Goal: Complete application form

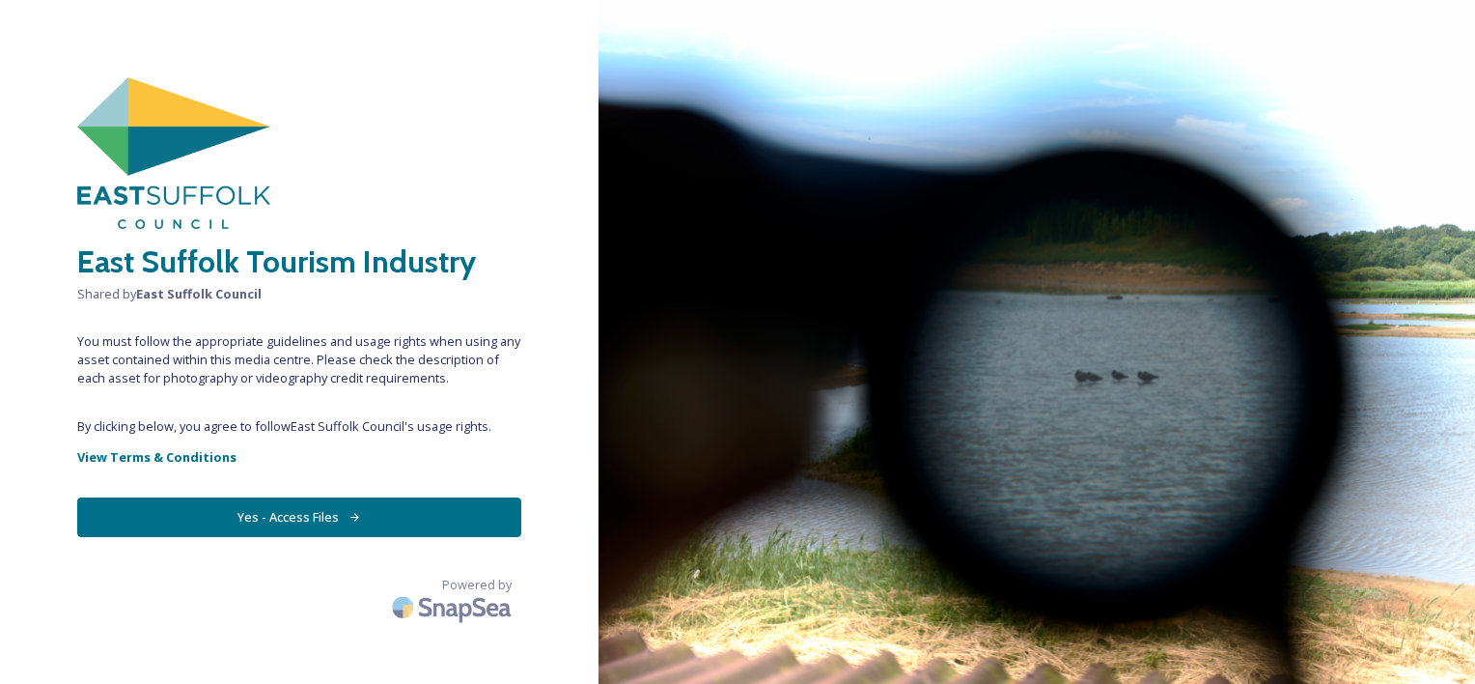
click at [257, 515] on button "Yes - Access Files" at bounding box center [299, 517] width 444 height 40
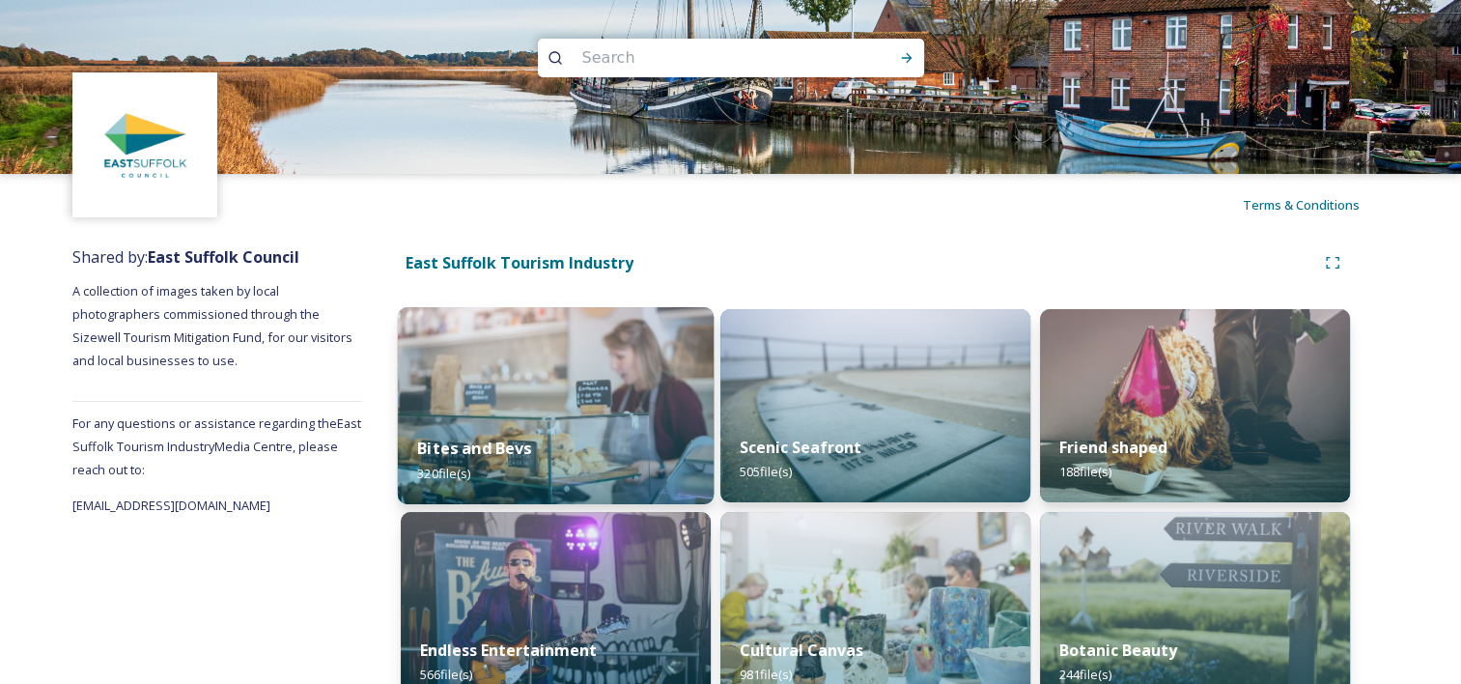
click at [549, 381] on img at bounding box center [556, 405] width 316 height 197
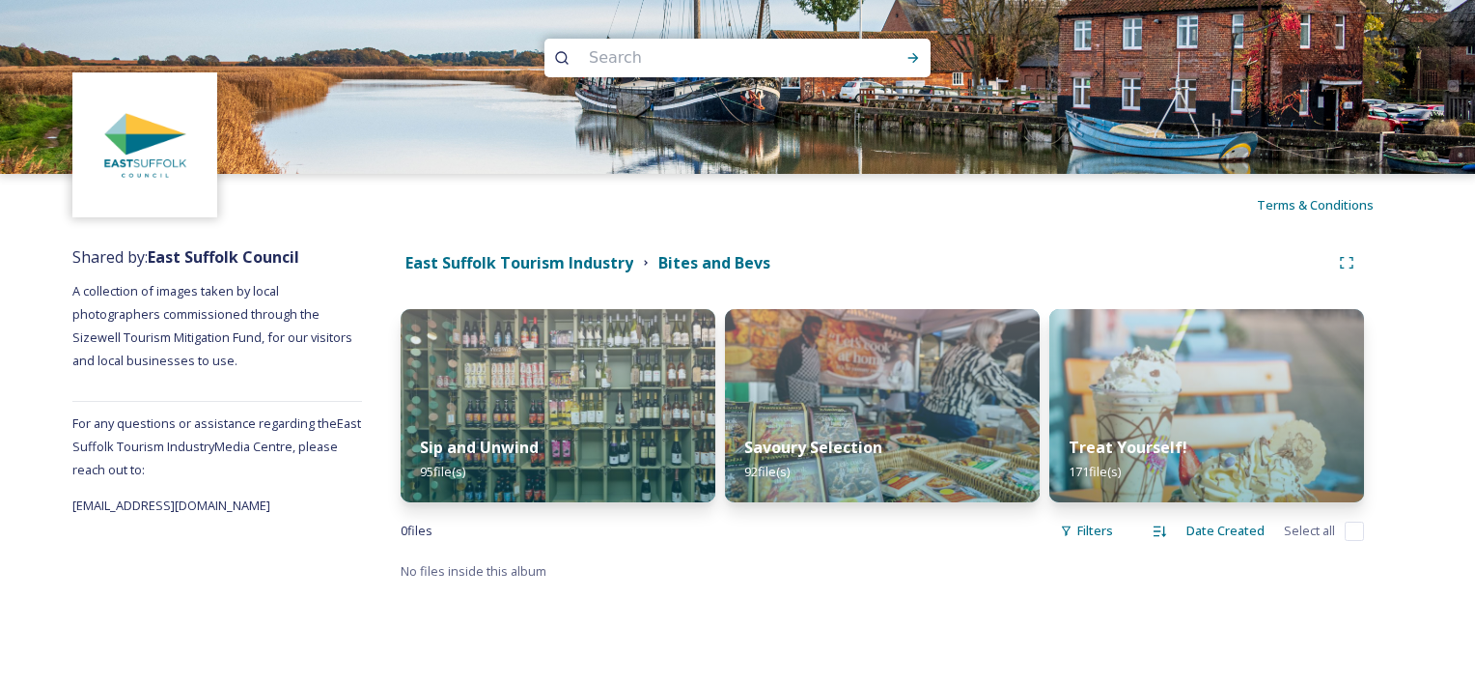
click at [549, 381] on img at bounding box center [558, 405] width 315 height 193
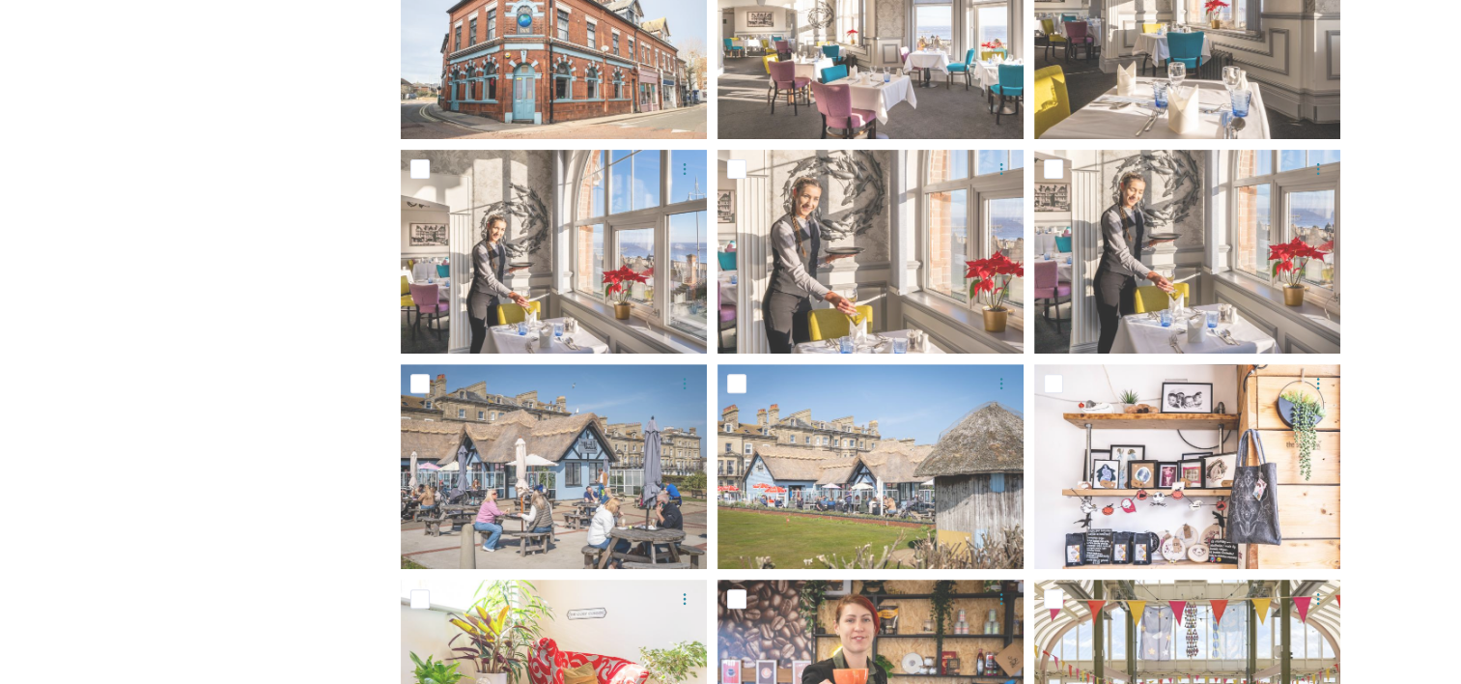
scroll to position [659, 0]
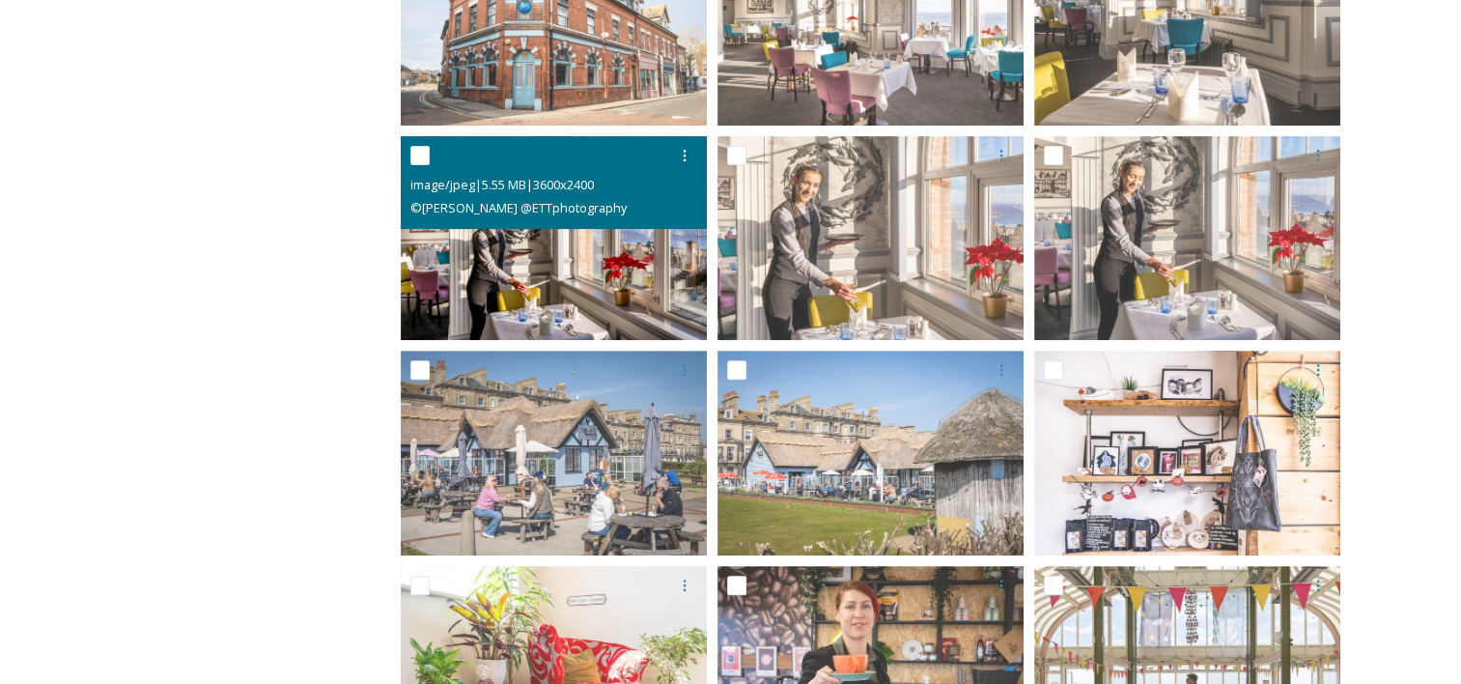
click at [421, 155] on input "checkbox" at bounding box center [419, 155] width 19 height 19
checkbox input "true"
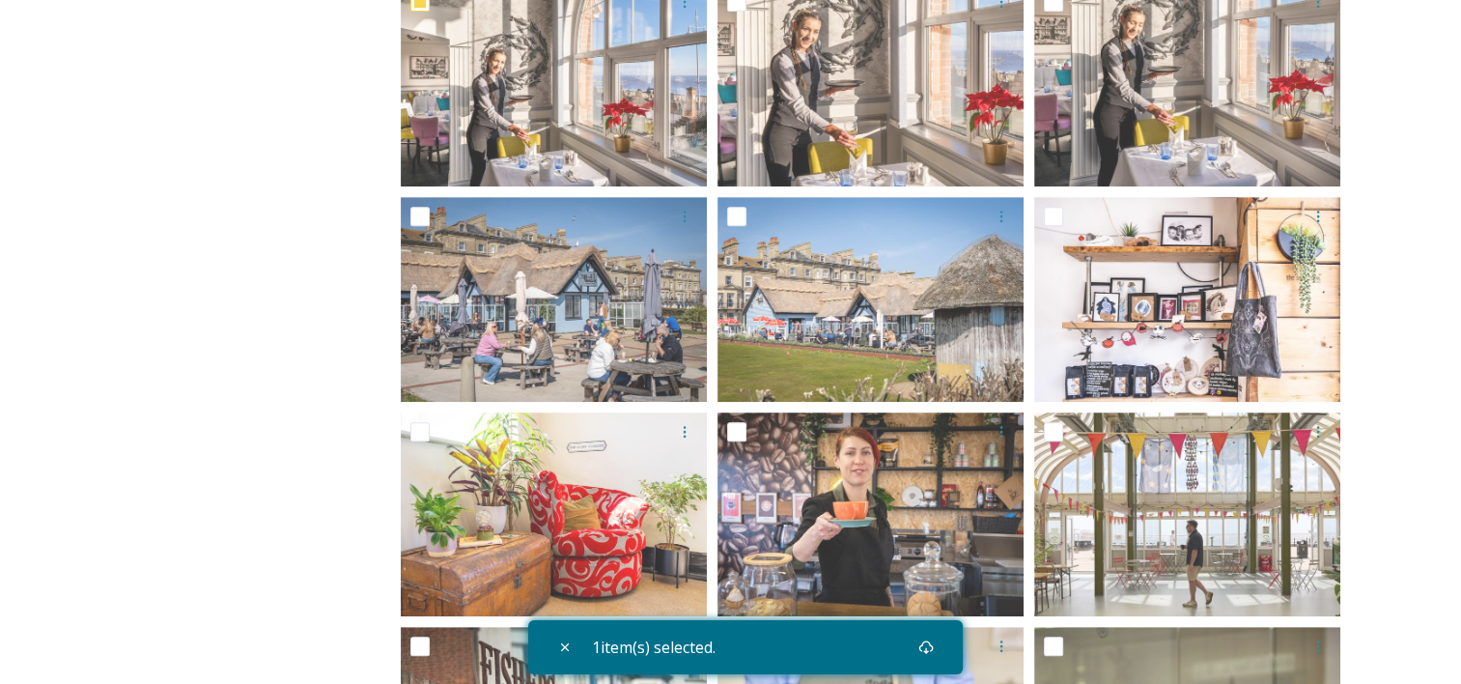
scroll to position [922, 0]
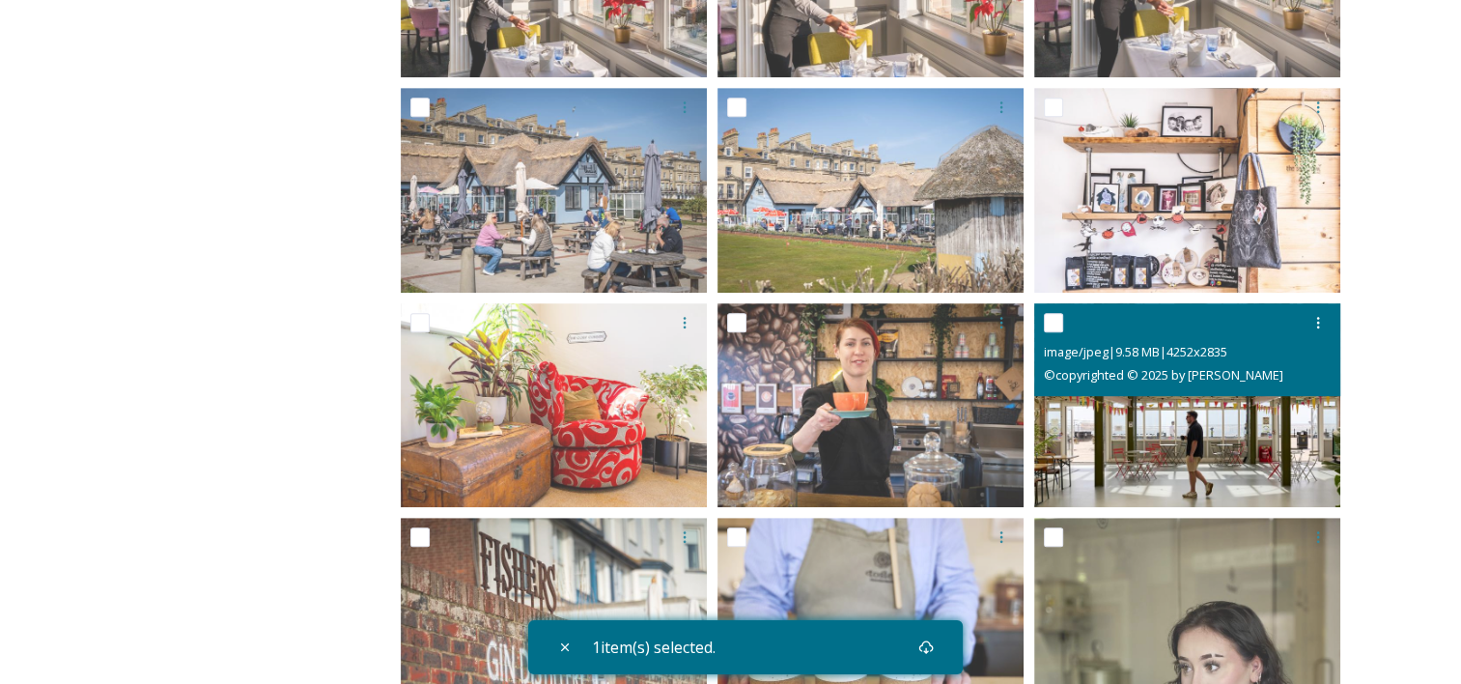
click at [1059, 316] on input "checkbox" at bounding box center [1053, 322] width 19 height 19
checkbox input "true"
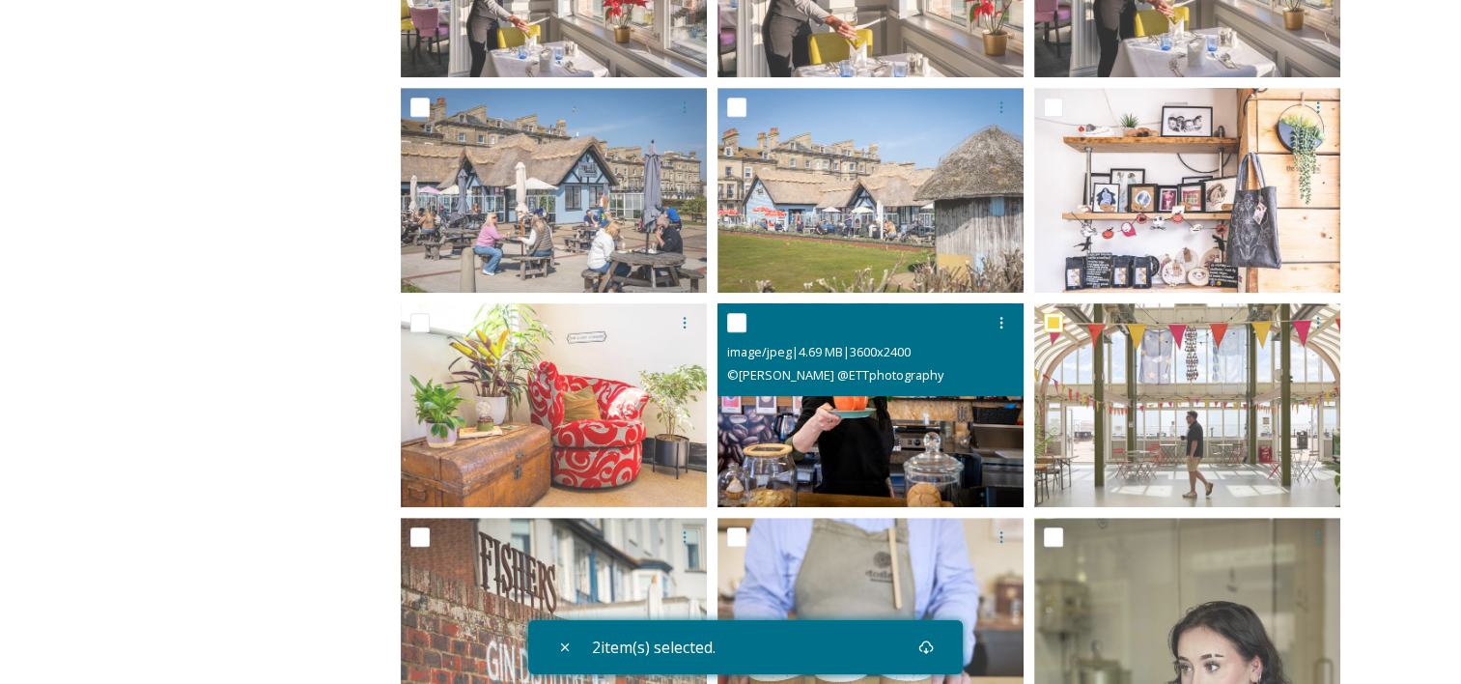
click at [739, 321] on input "checkbox" at bounding box center [736, 322] width 19 height 19
checkbox input "true"
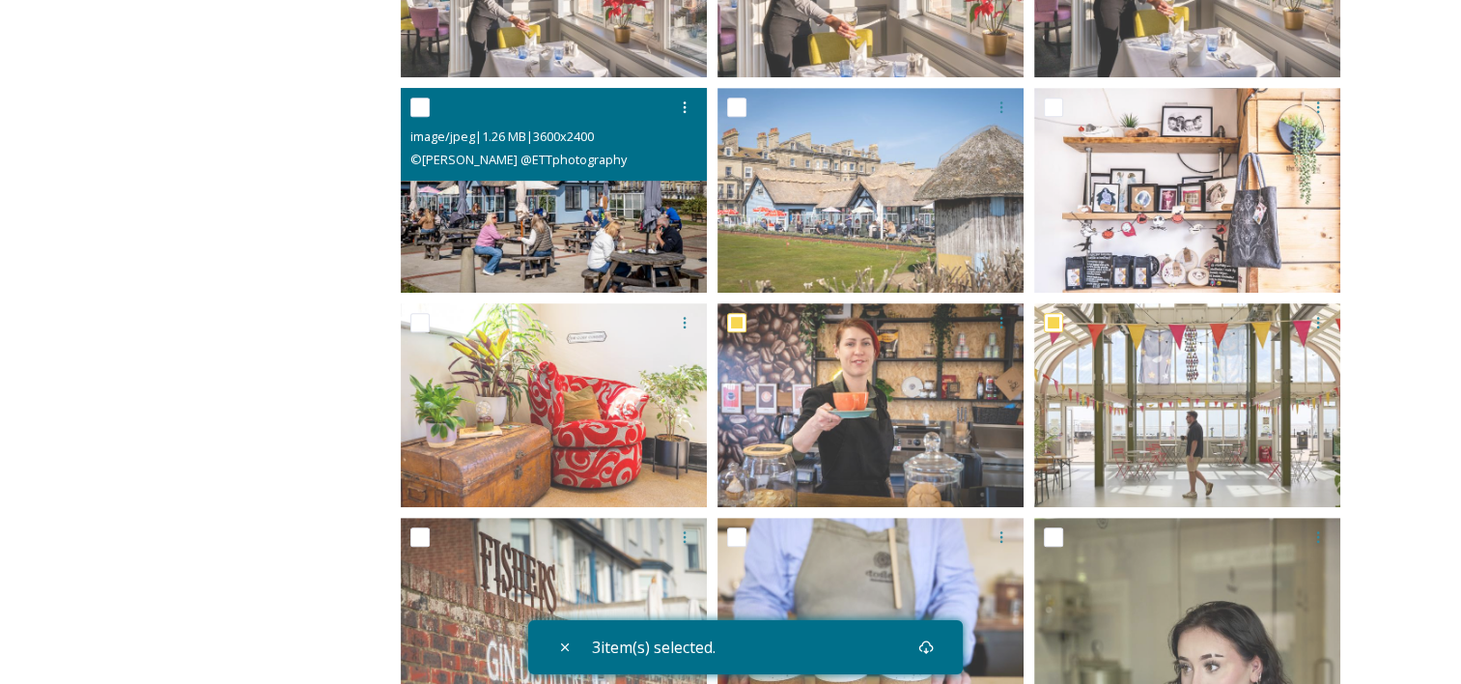
click at [416, 104] on input "checkbox" at bounding box center [419, 107] width 19 height 19
checkbox input "true"
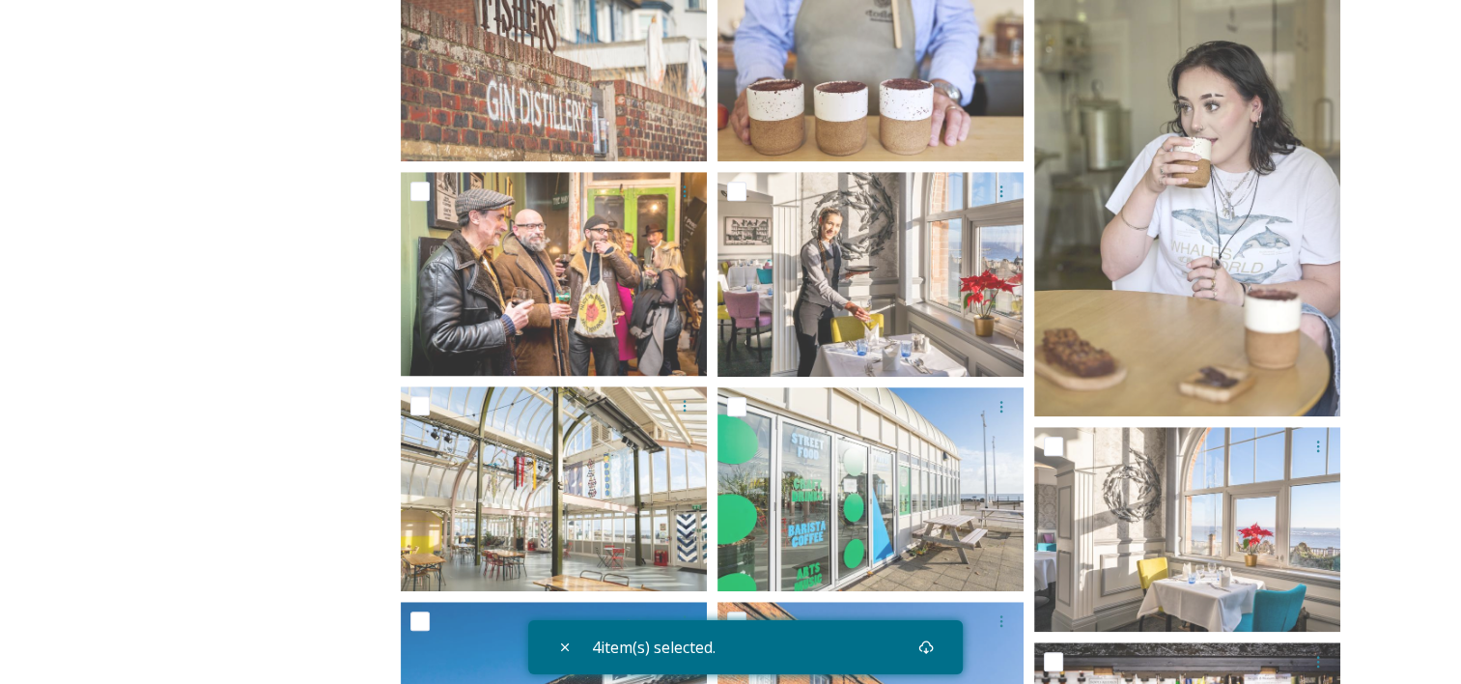
scroll to position [1622, 0]
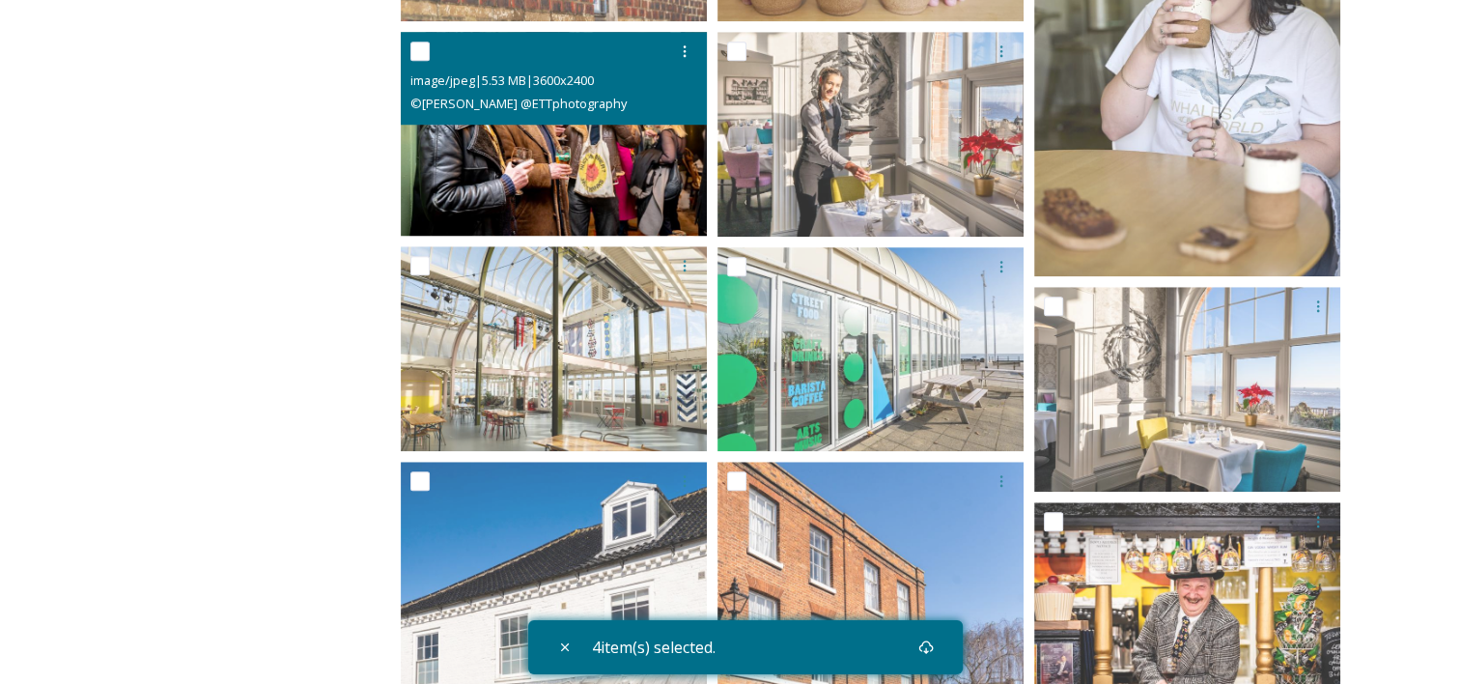
click at [417, 47] on input "checkbox" at bounding box center [419, 51] width 19 height 19
checkbox input "true"
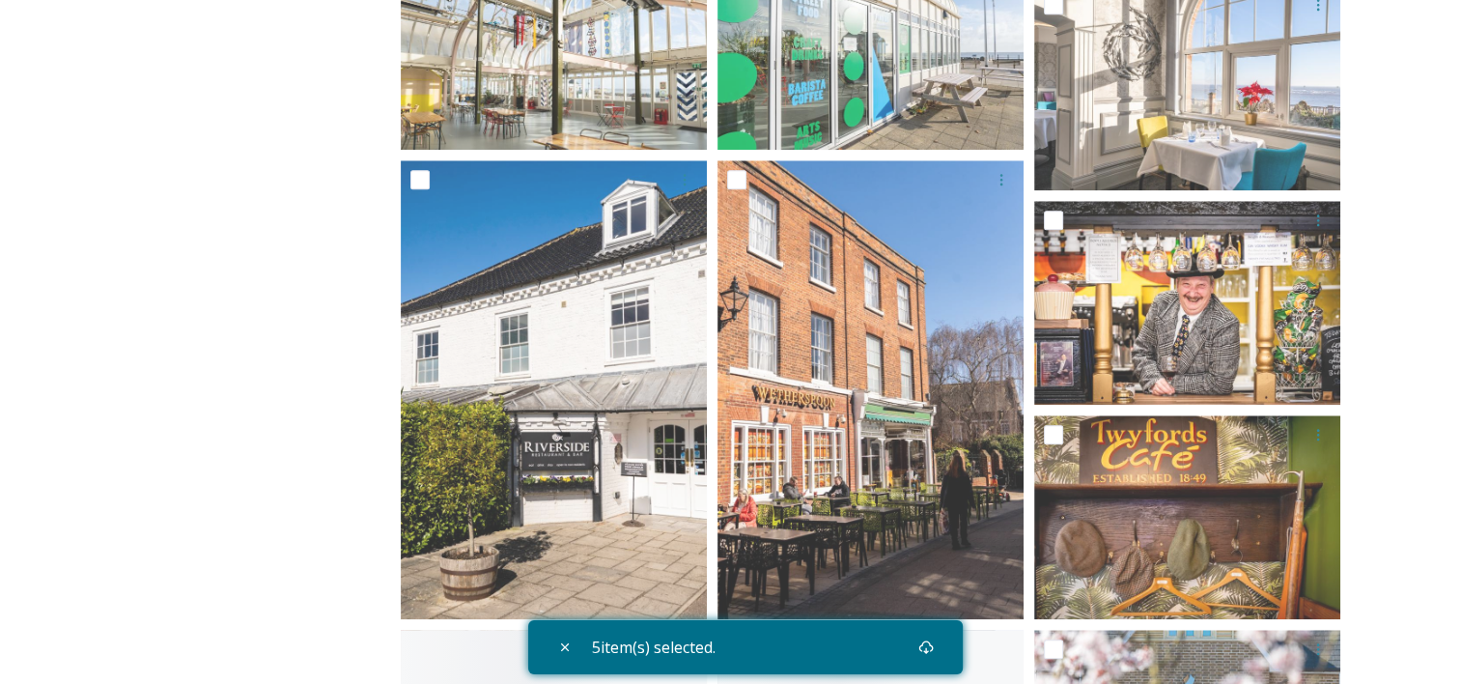
scroll to position [1955, 0]
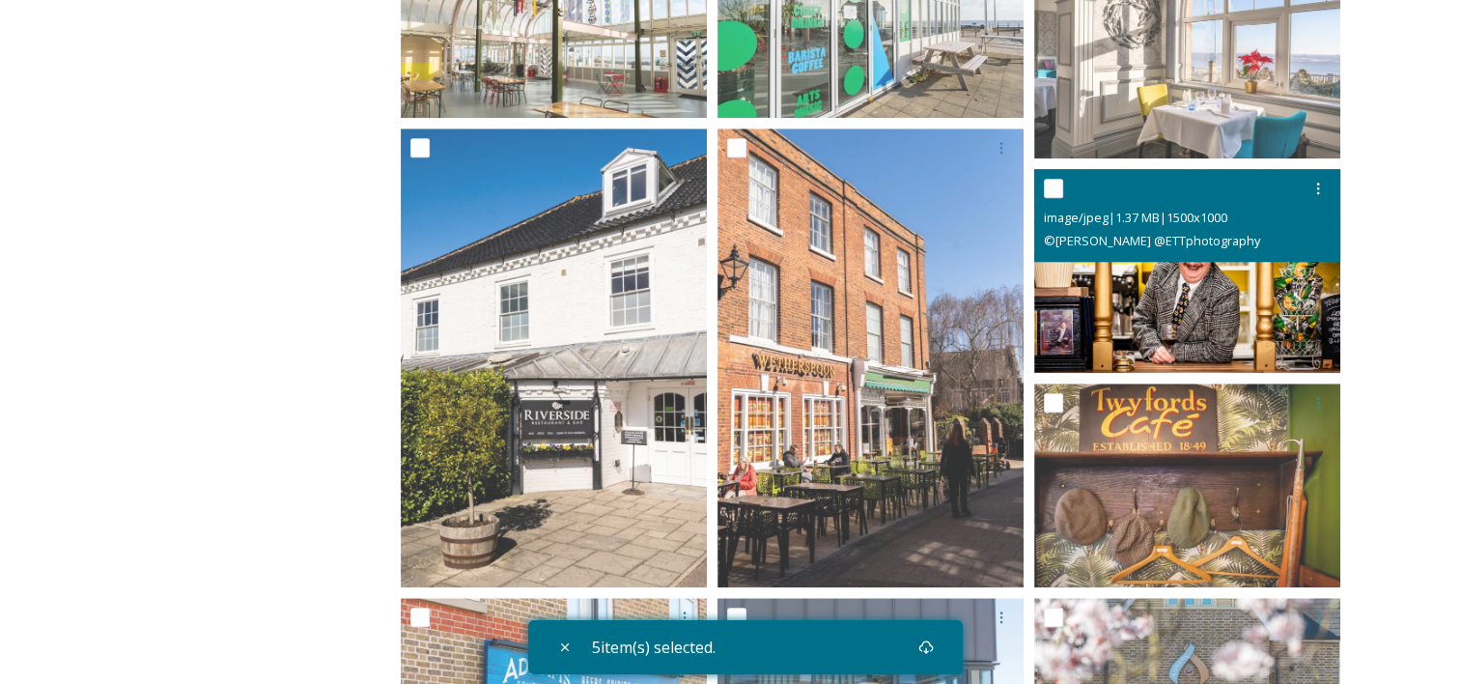
click at [1050, 180] on input "checkbox" at bounding box center [1053, 188] width 19 height 19
checkbox input "true"
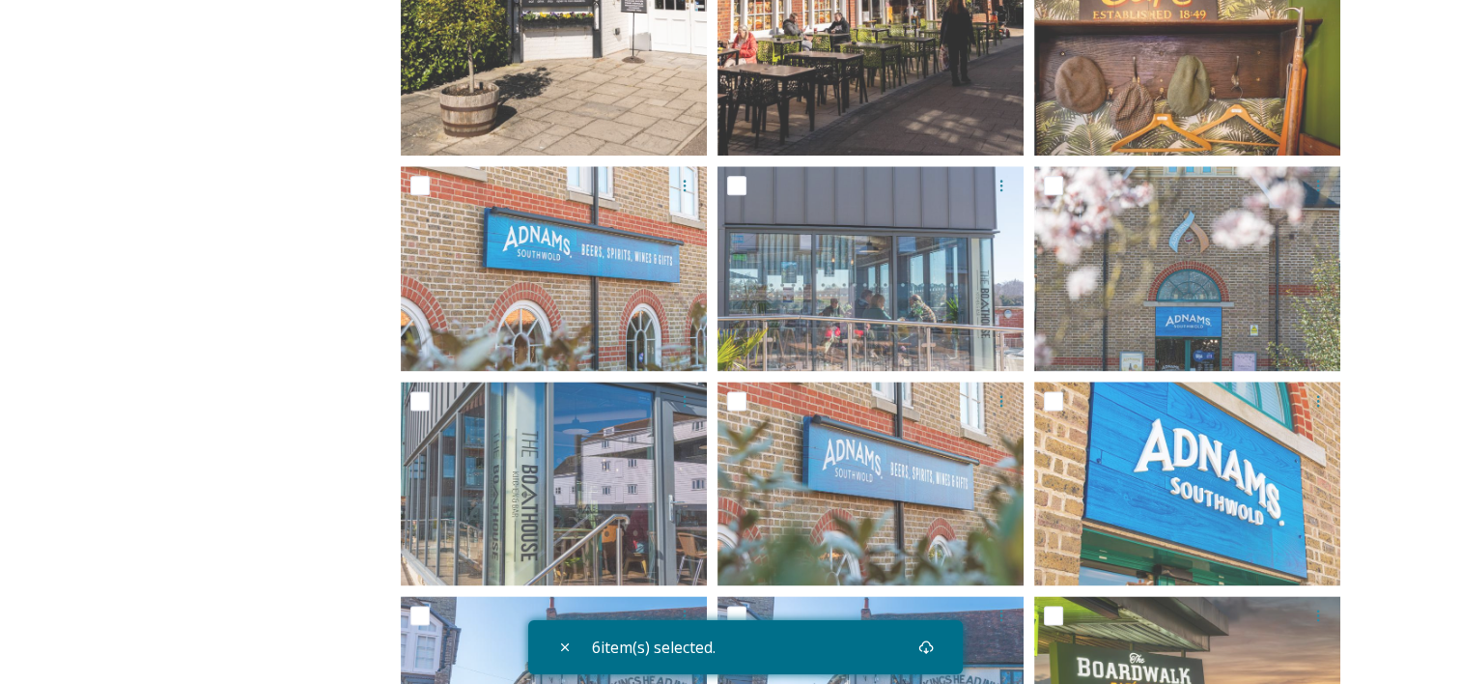
scroll to position [2494, 0]
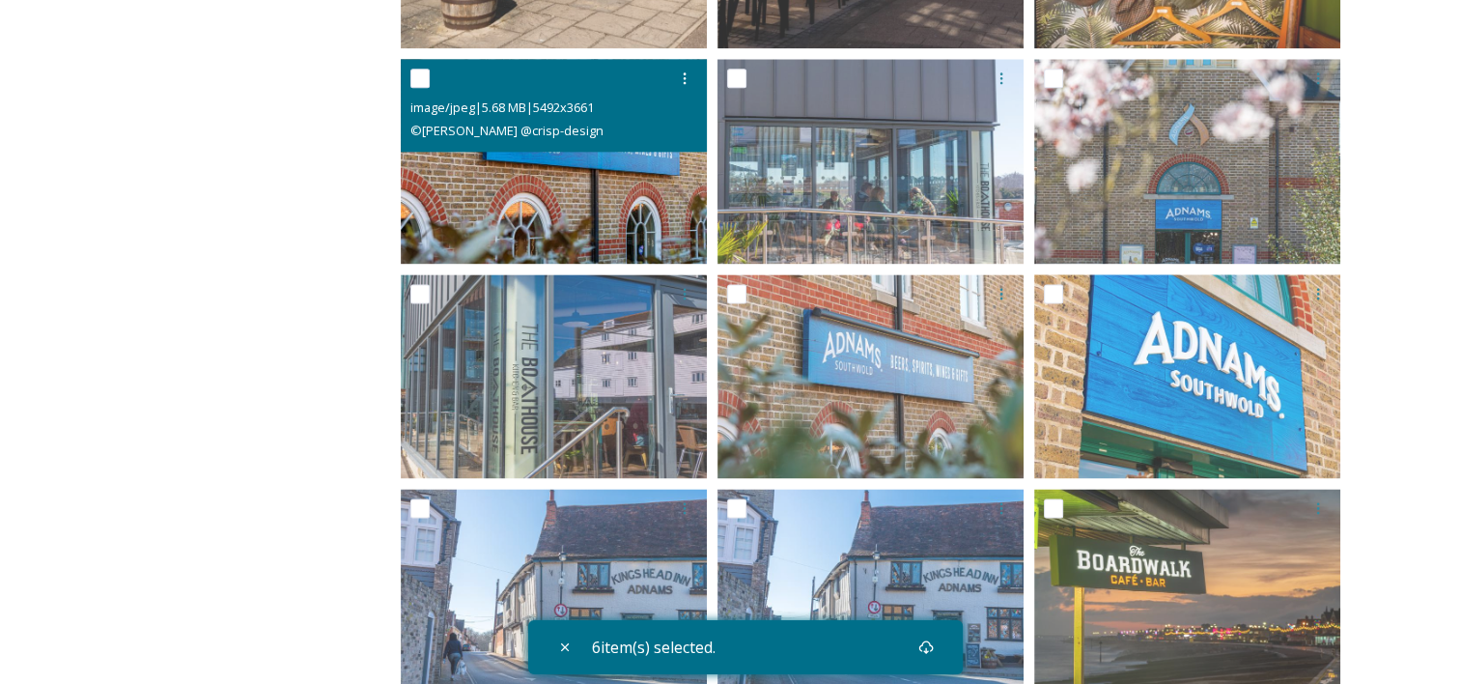
click at [415, 81] on input "checkbox" at bounding box center [419, 78] width 19 height 19
checkbox input "true"
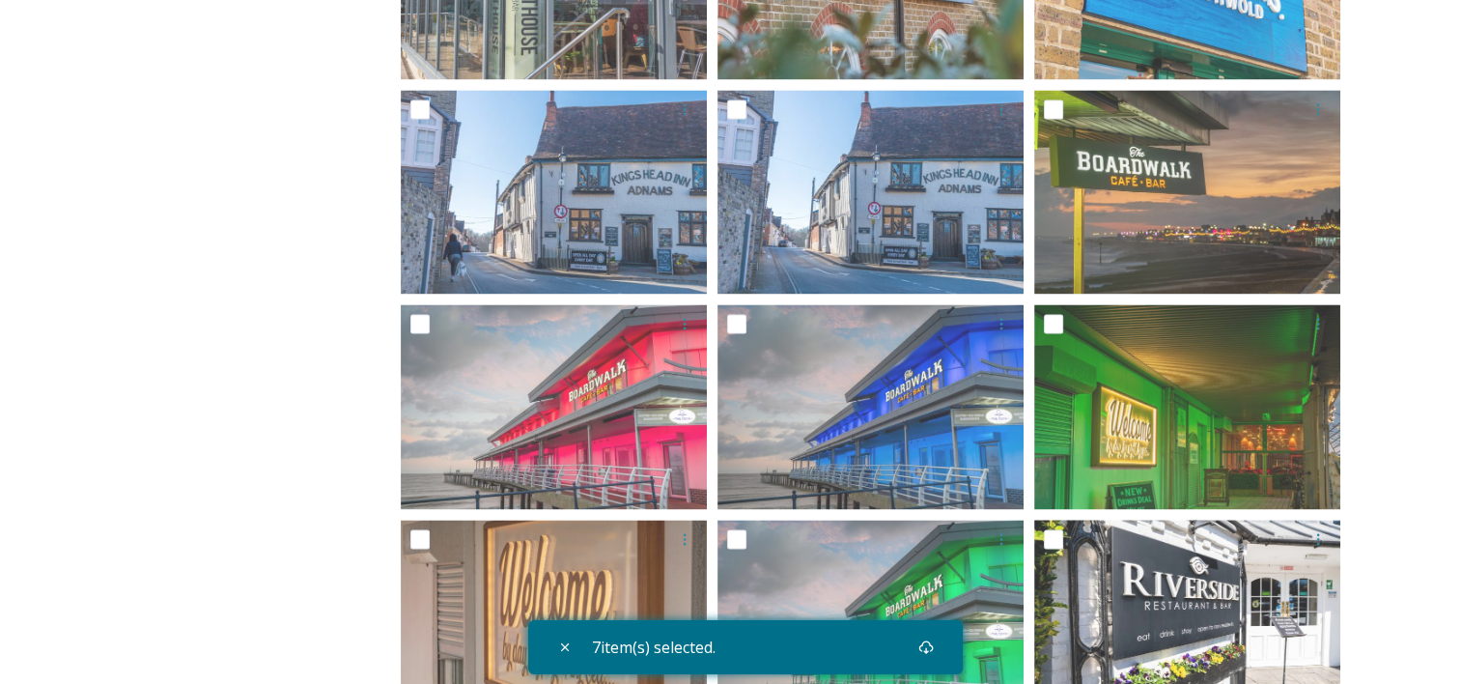
scroll to position [2903, 0]
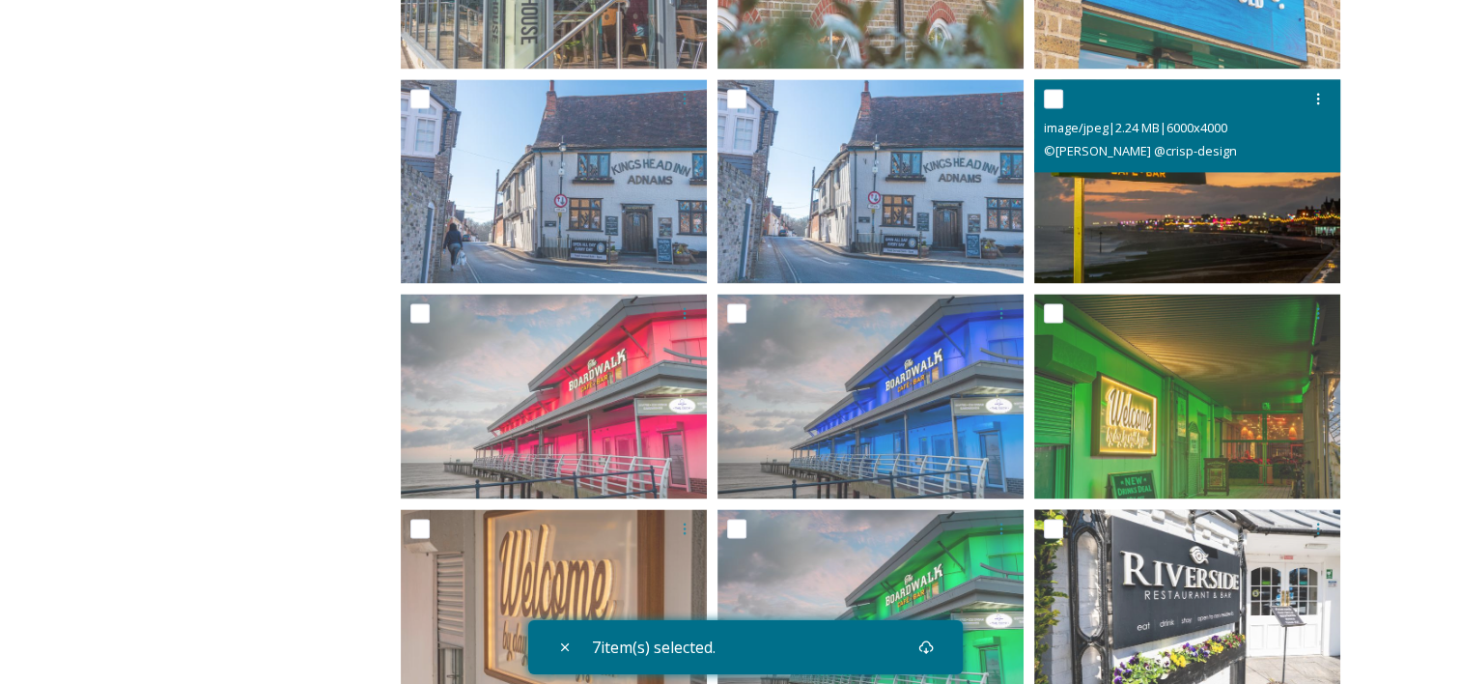
click at [1054, 95] on input "checkbox" at bounding box center [1053, 98] width 19 height 19
checkbox input "true"
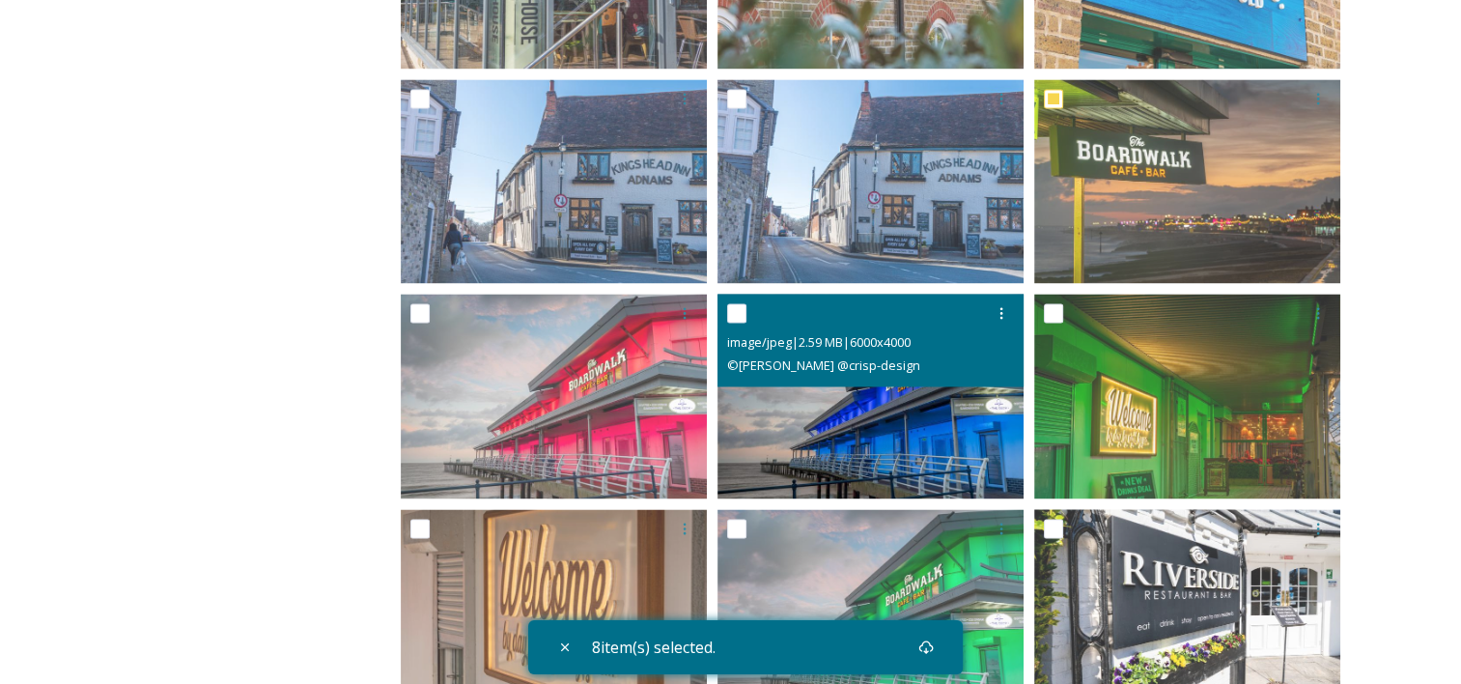
click at [740, 311] on input "checkbox" at bounding box center [736, 312] width 19 height 19
checkbox input "true"
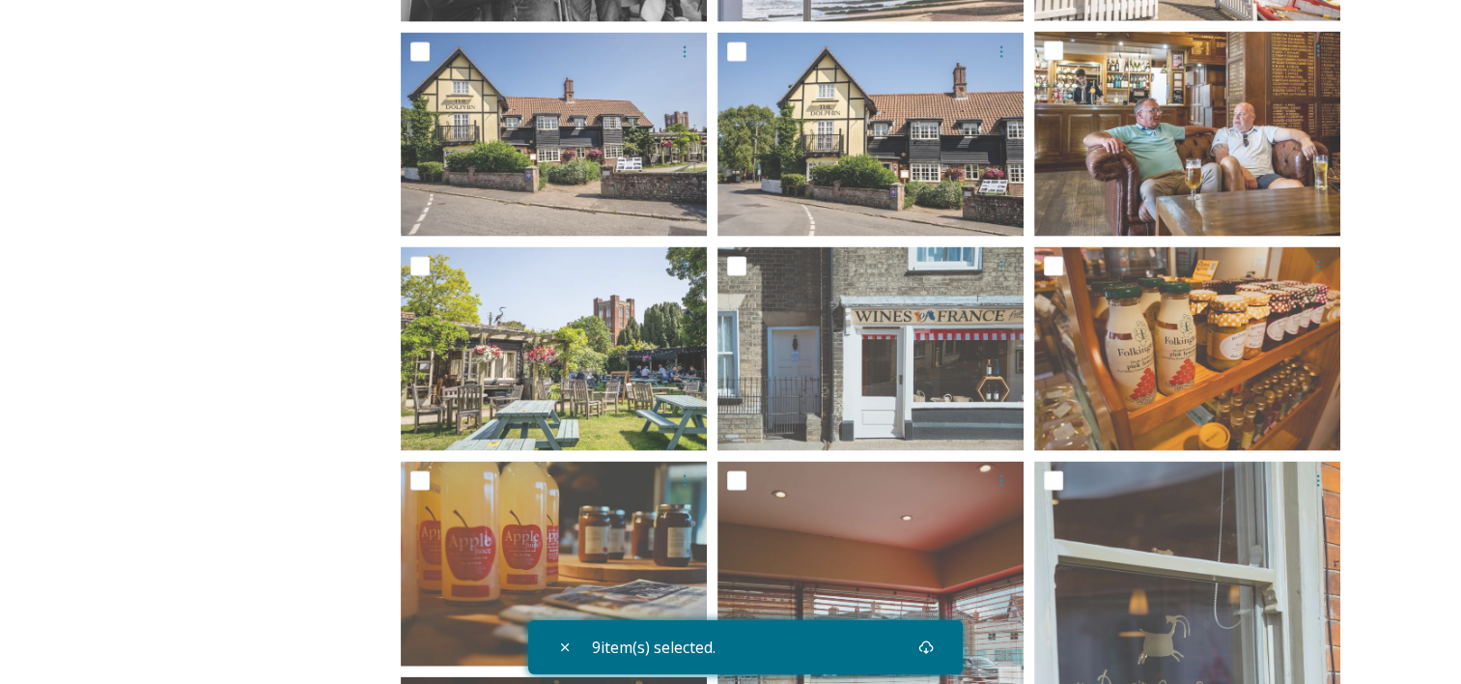
scroll to position [4034, 0]
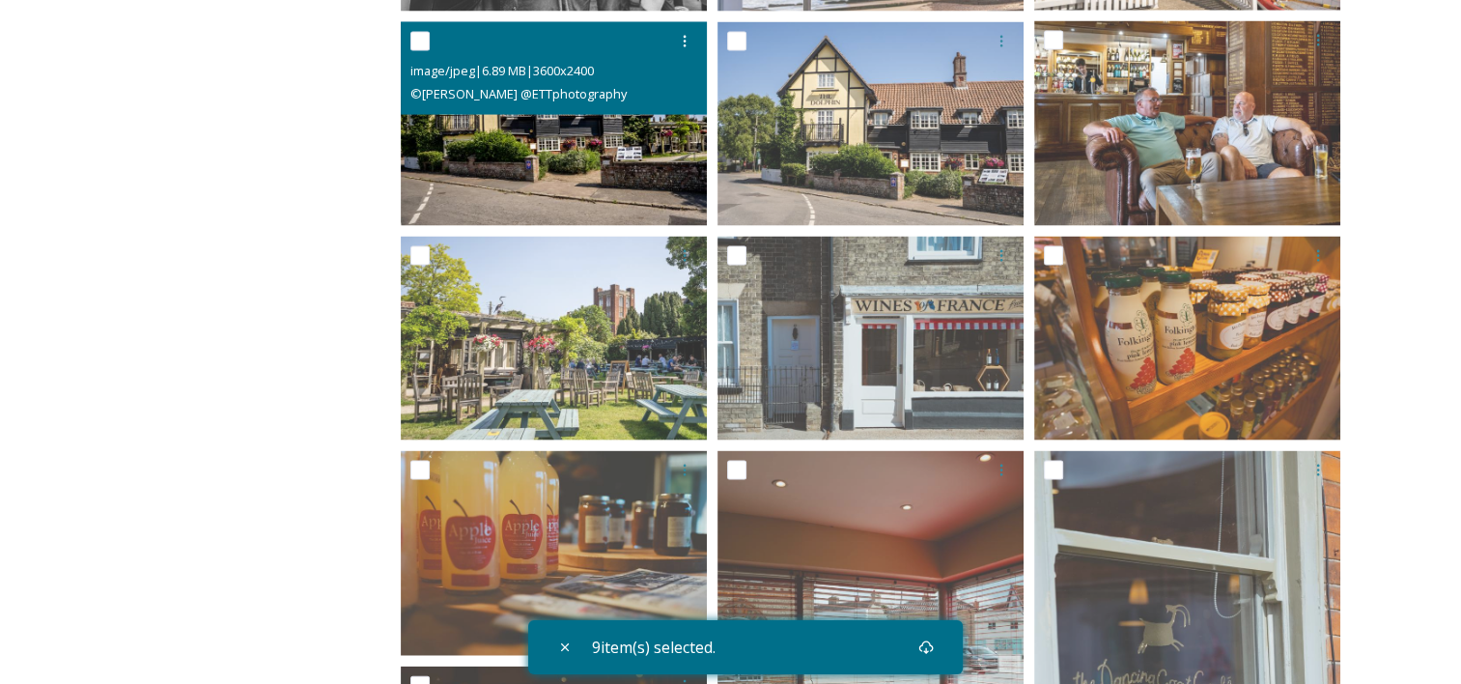
click at [417, 45] on input "checkbox" at bounding box center [419, 41] width 19 height 19
checkbox input "true"
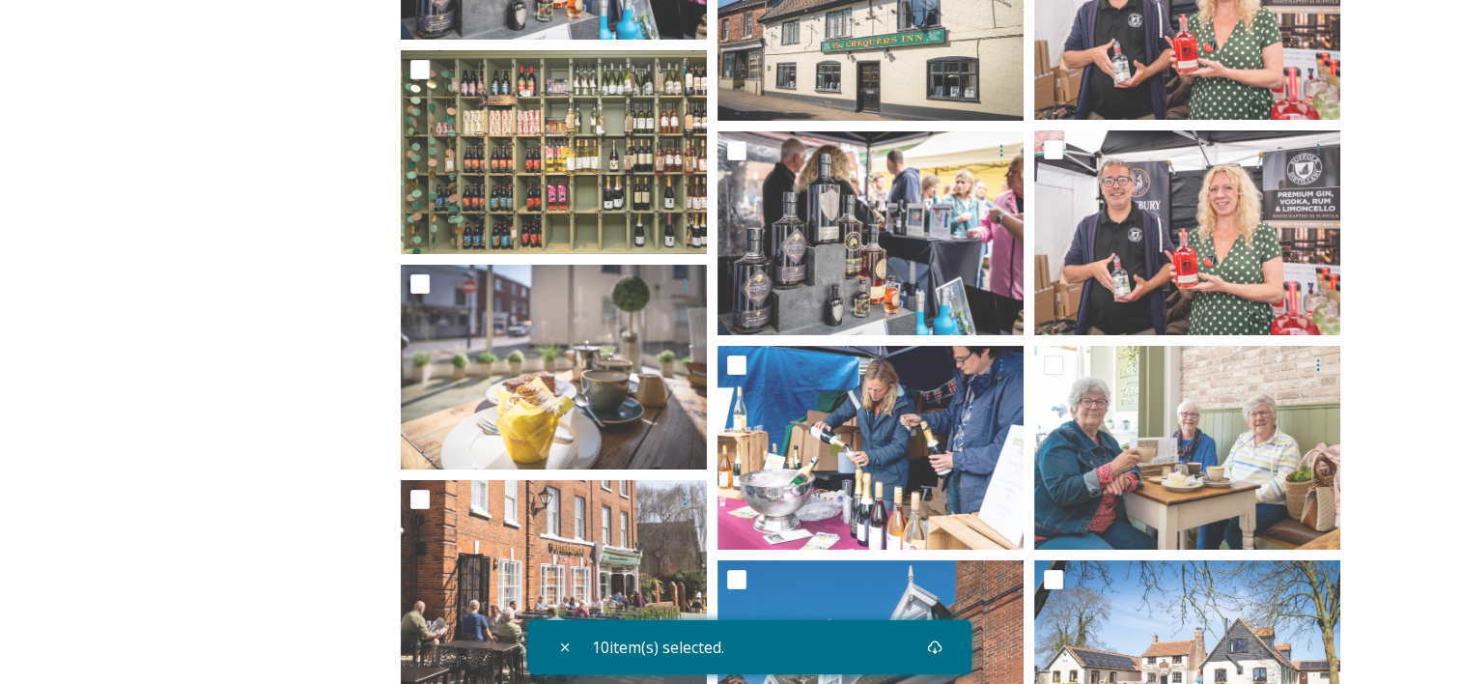
scroll to position [7179, 0]
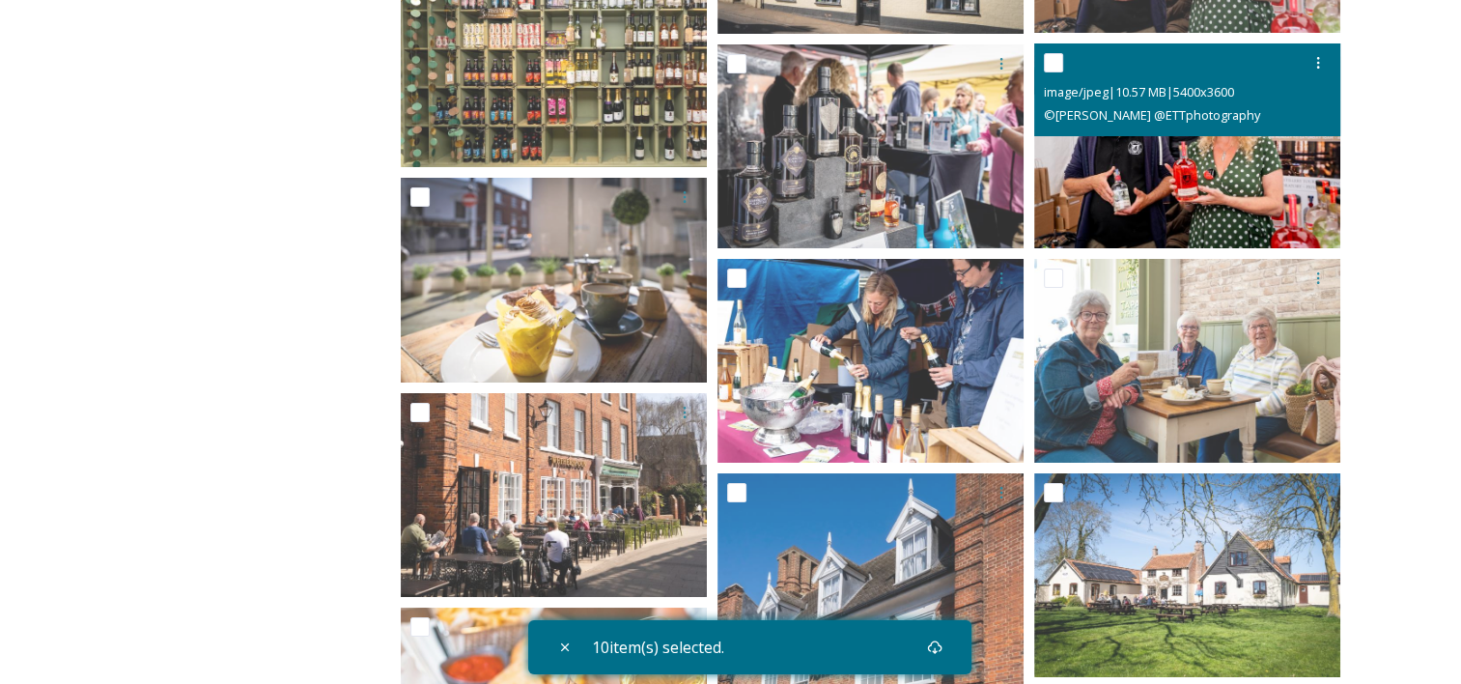
click at [1057, 63] on input "checkbox" at bounding box center [1053, 62] width 19 height 19
checkbox input "true"
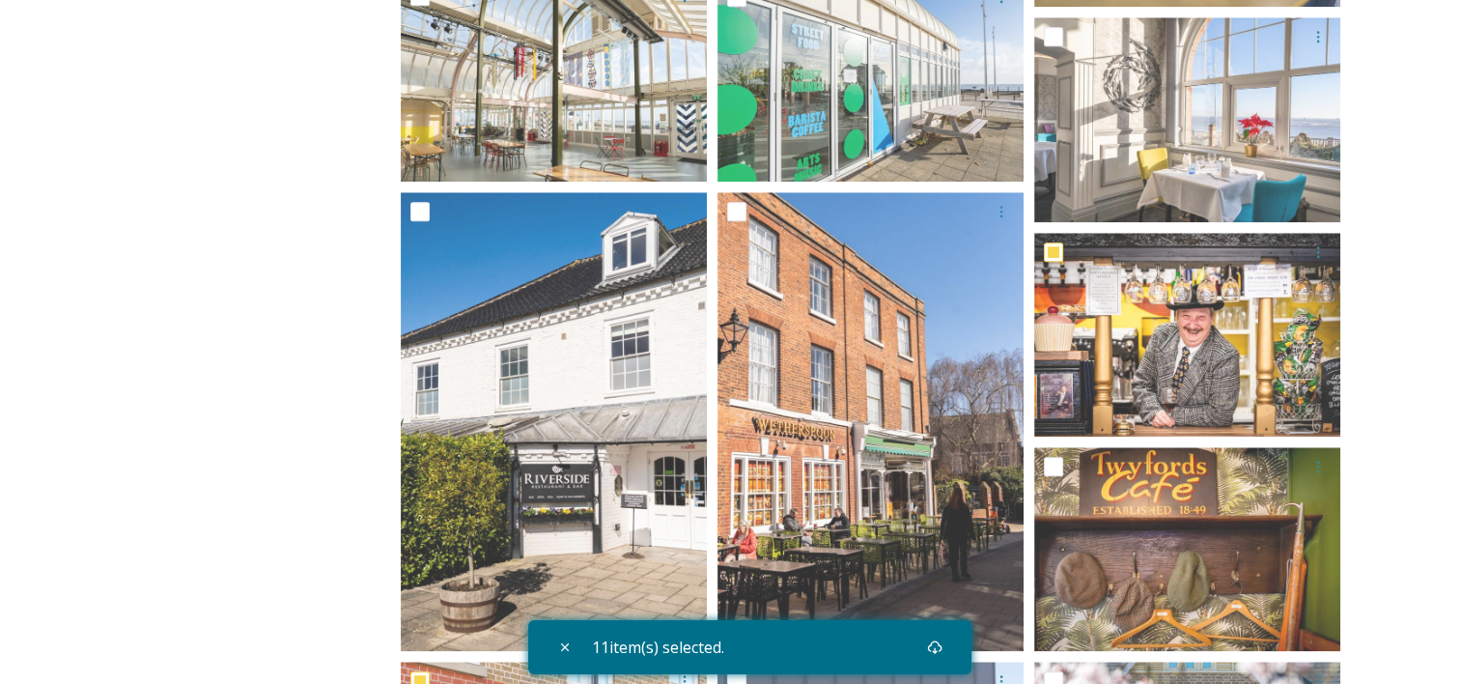
scroll to position [0, 0]
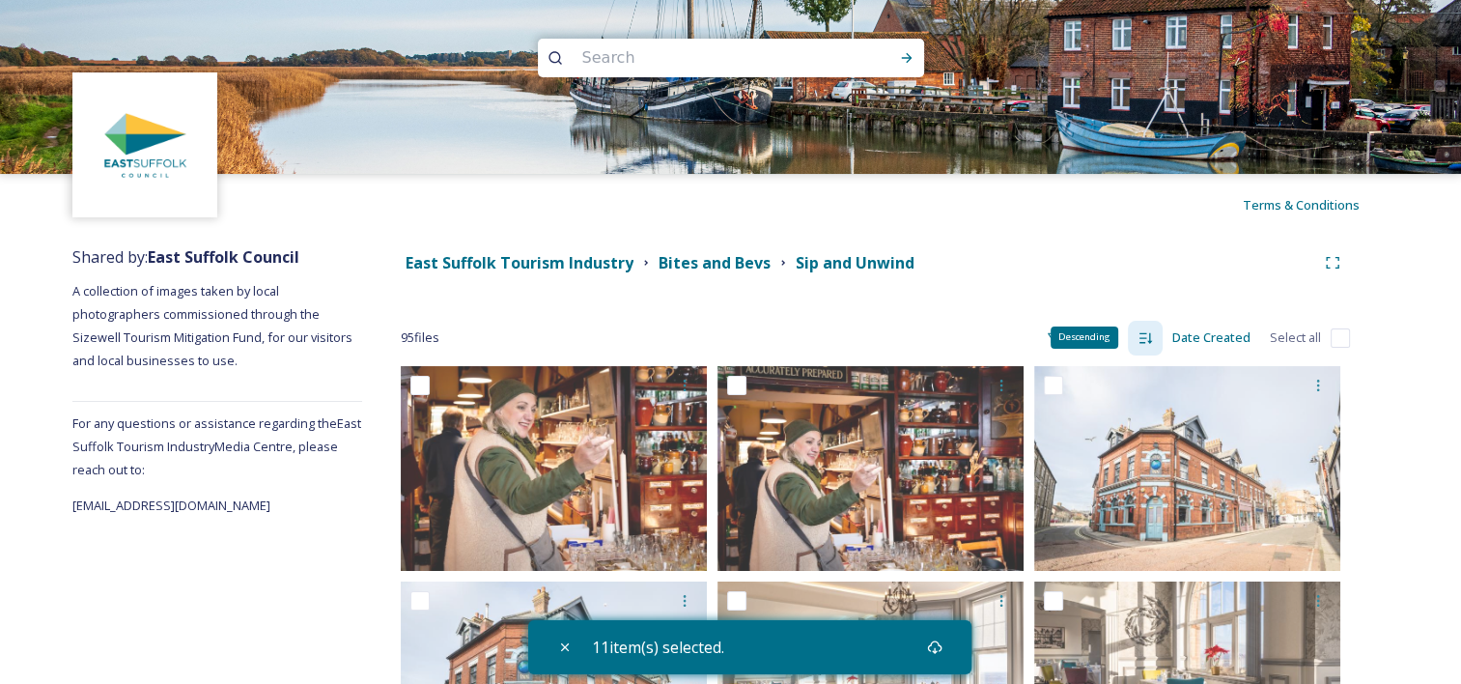
click at [1141, 337] on icon at bounding box center [1145, 337] width 13 height 11
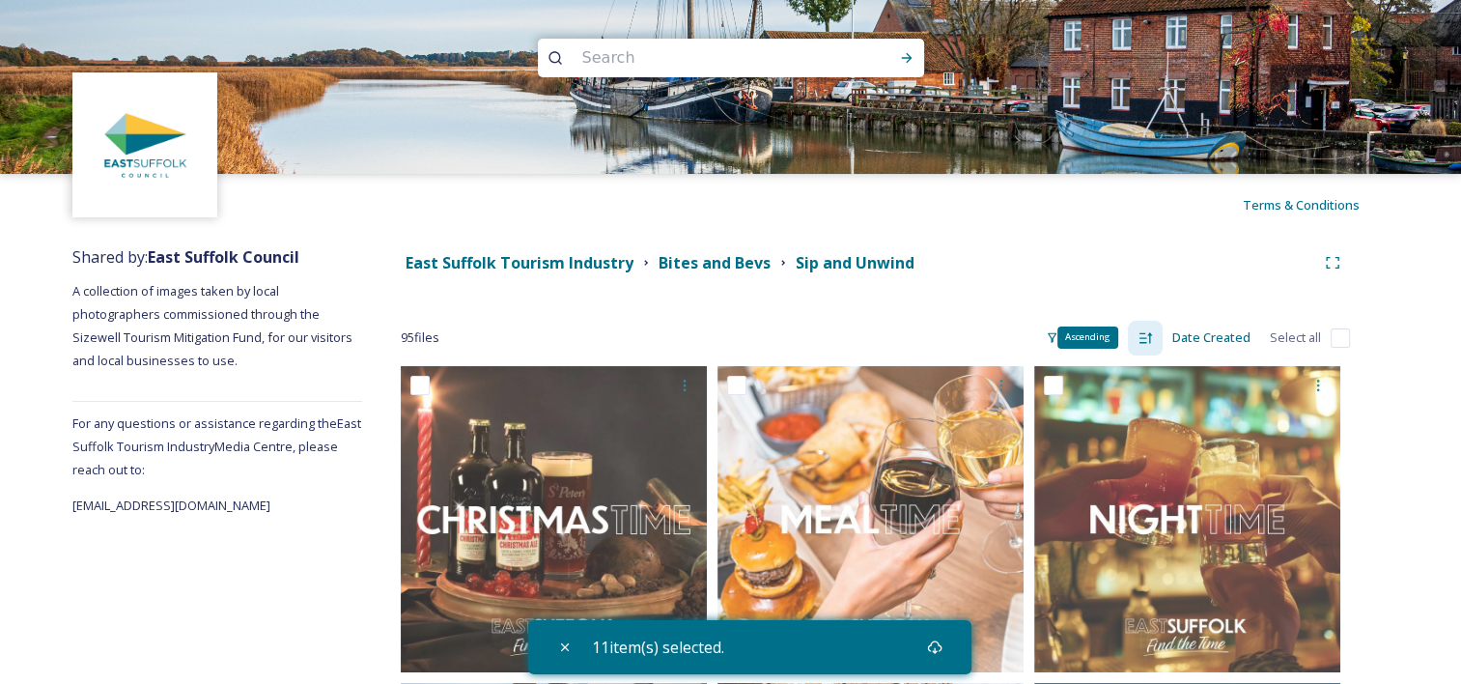
click at [1141, 337] on icon at bounding box center [1145, 337] width 13 height 11
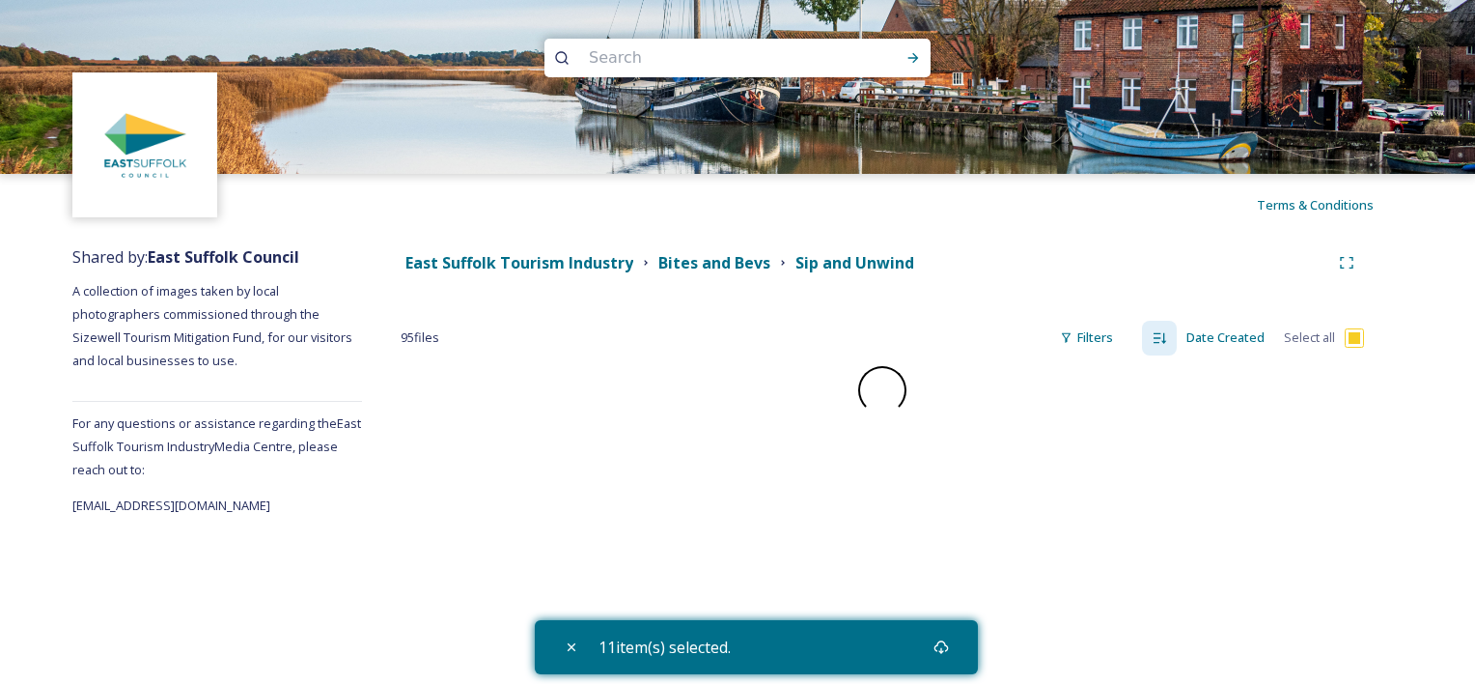
checkbox input "false"
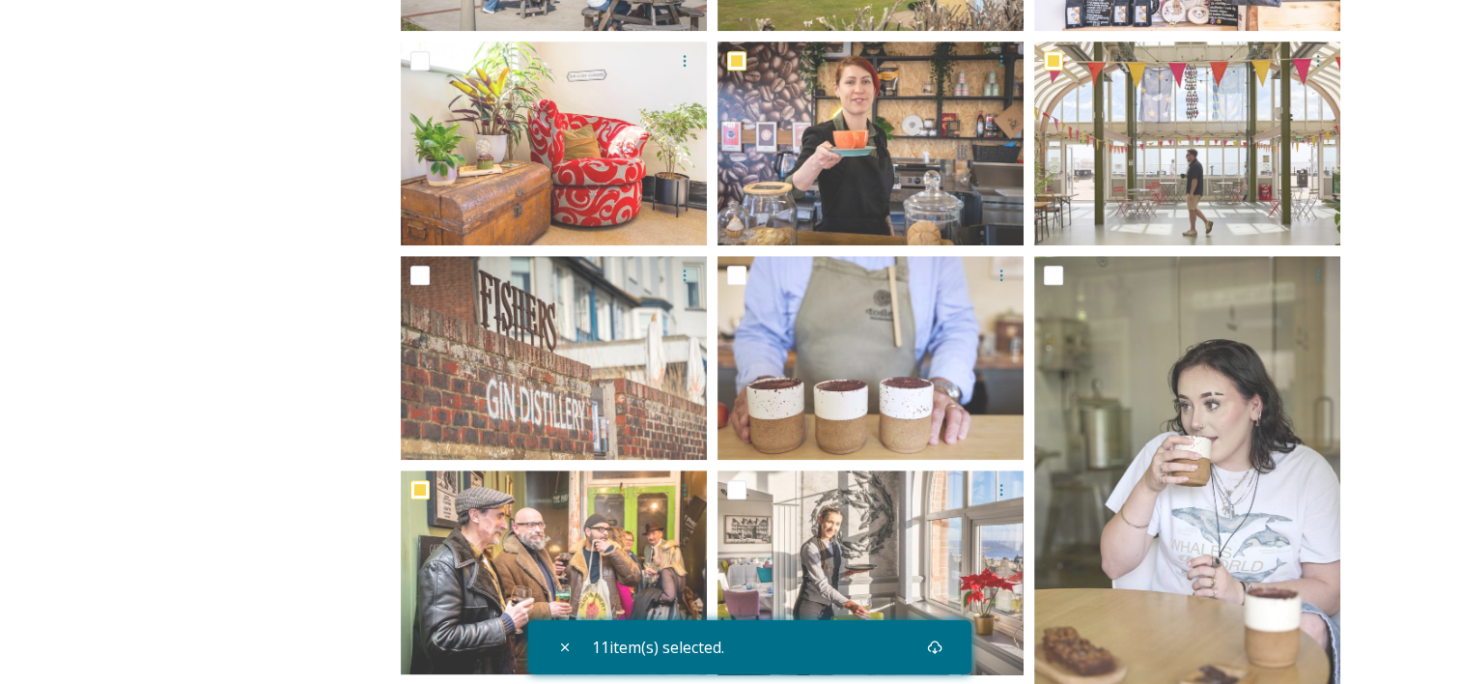
scroll to position [1229, 0]
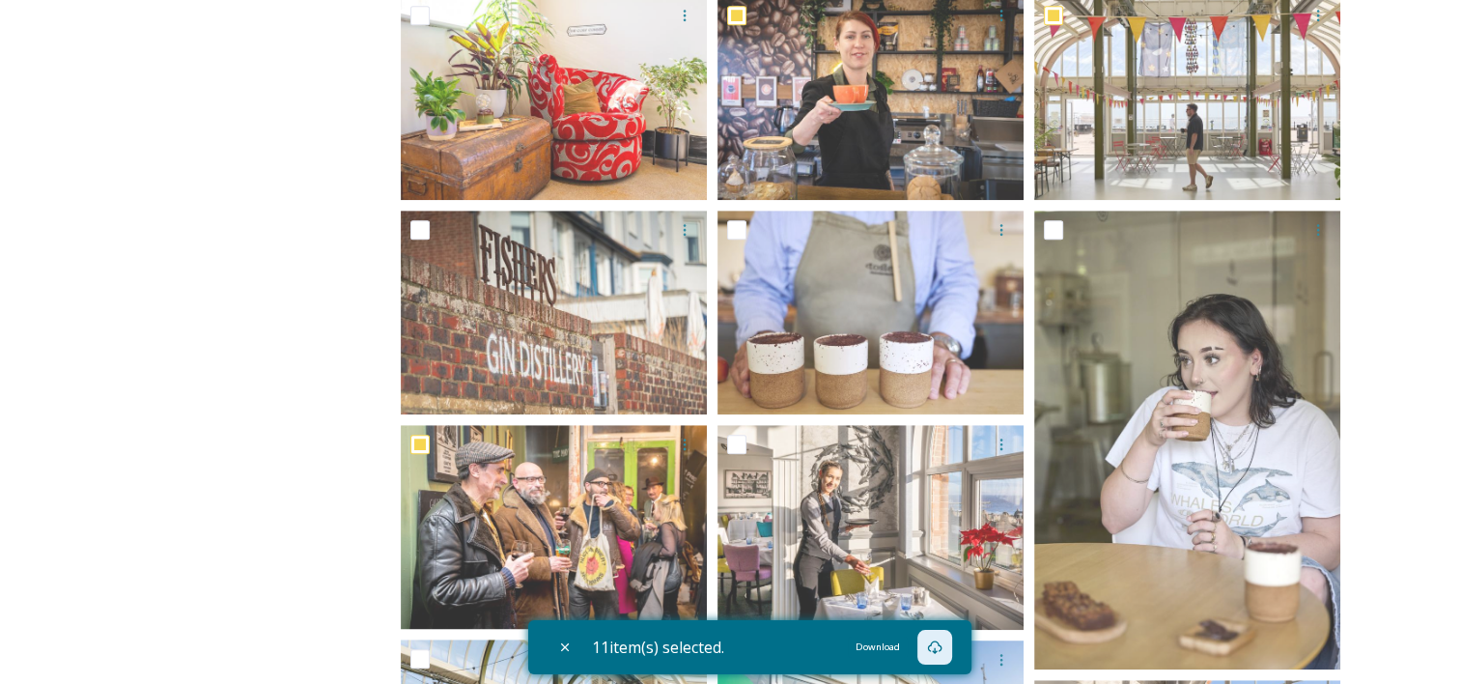
click at [939, 645] on icon at bounding box center [934, 646] width 15 height 15
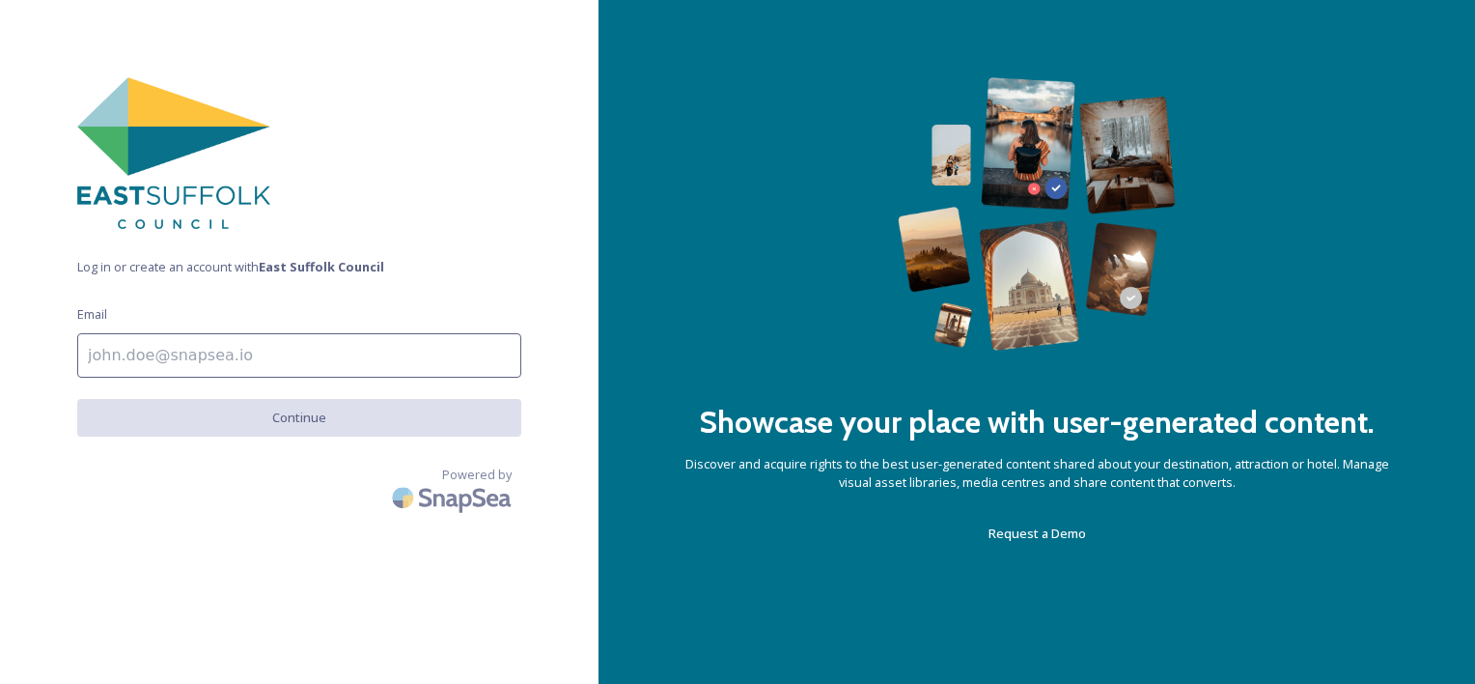
click at [224, 359] on input at bounding box center [299, 355] width 444 height 44
type input "[PERSON_NAME][EMAIL_ADDRESS][DOMAIN_NAME]"
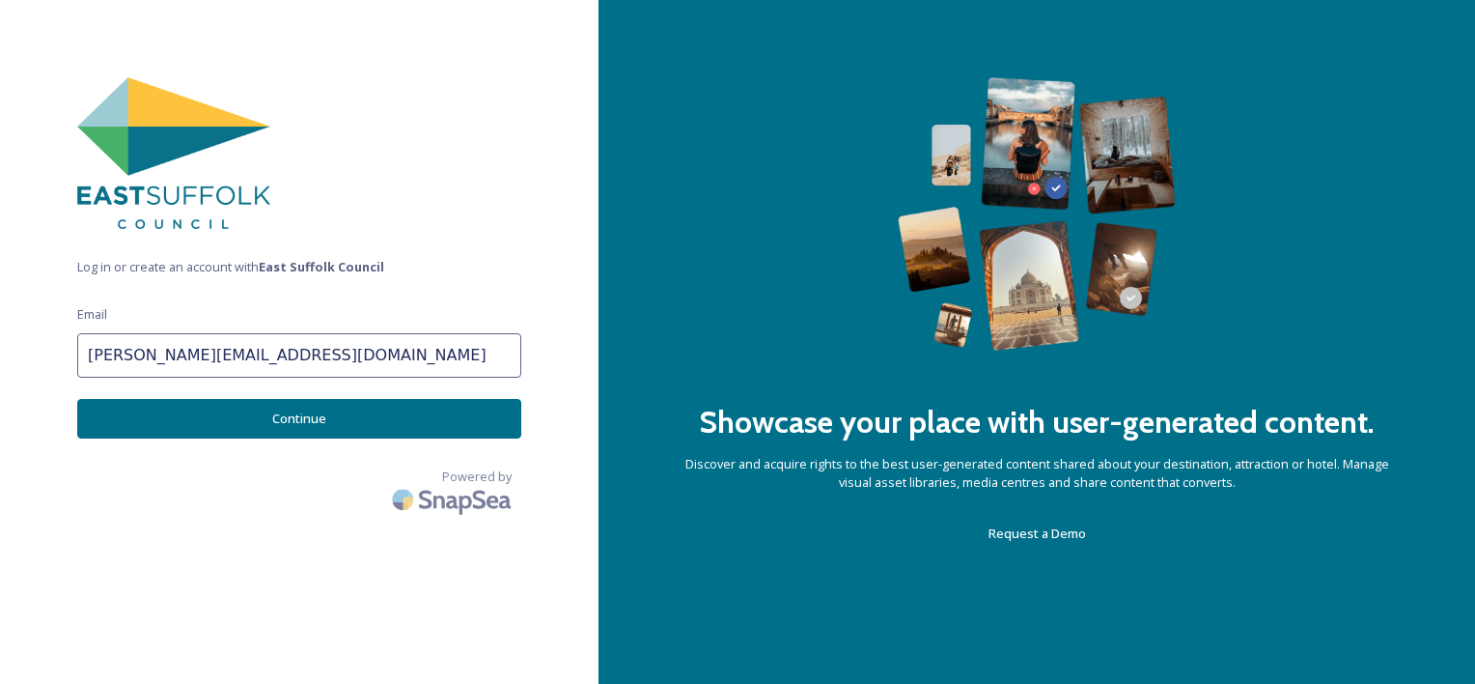
click at [286, 417] on button "Continue" at bounding box center [299, 419] width 444 height 40
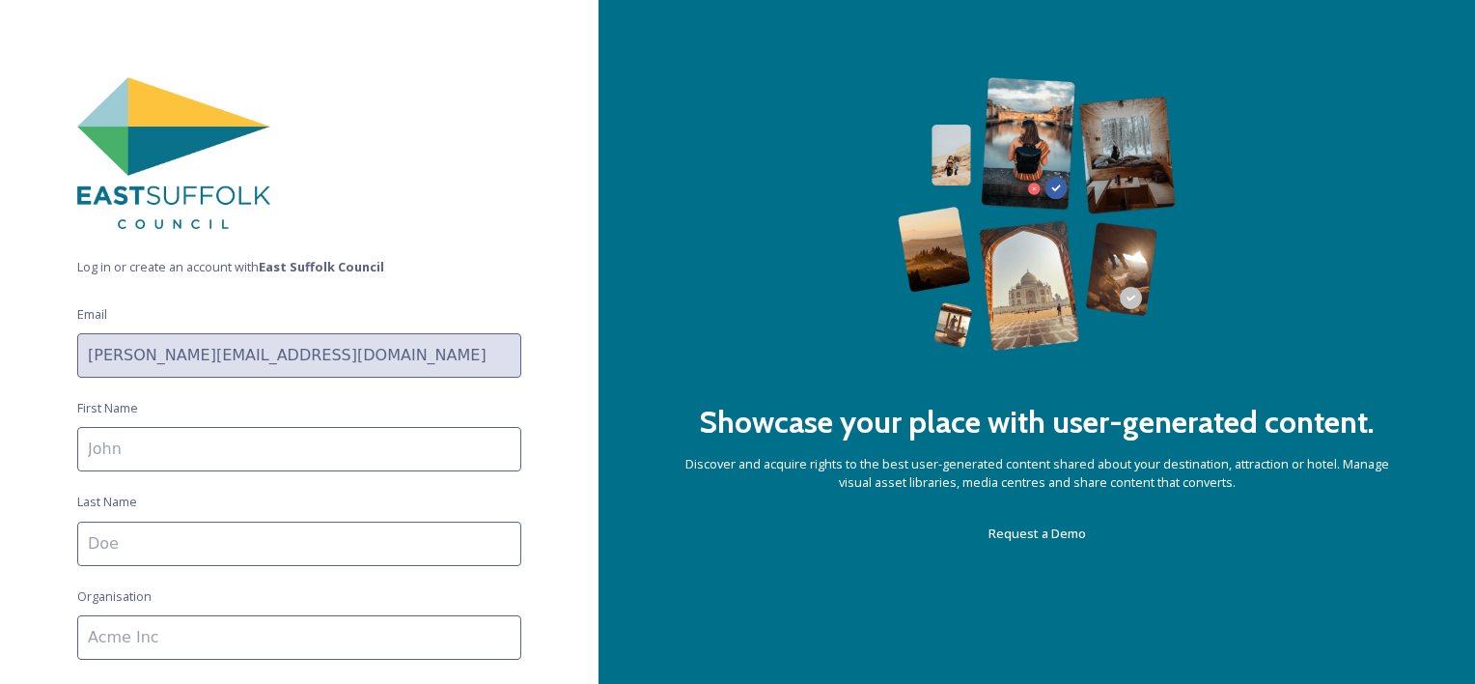
click at [248, 446] on input at bounding box center [299, 449] width 444 height 44
type input "[PERSON_NAME]"
type input "Waters"
type input "Visit [GEOGRAPHIC_DATA]/[GEOGRAPHIC_DATA] & [GEOGRAPHIC_DATA] LVEP"
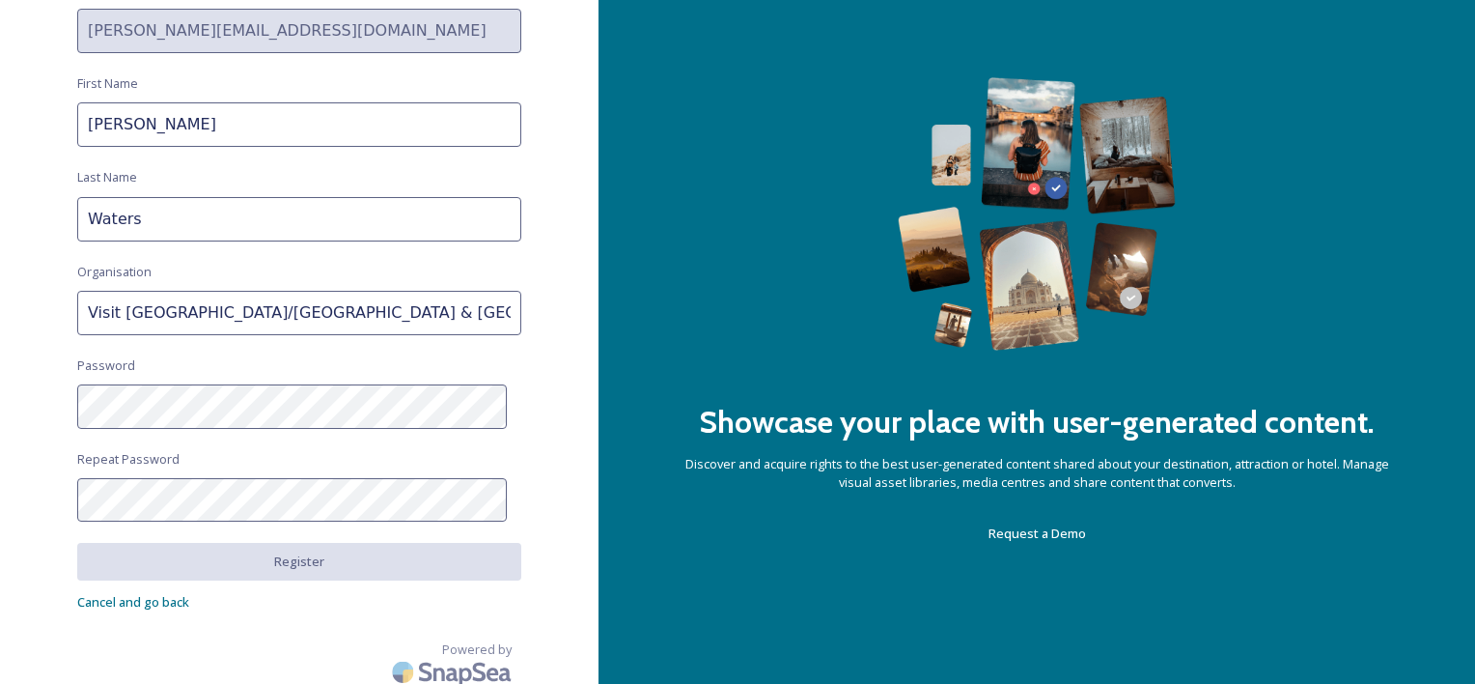
scroll to position [333, 0]
